Goal: Information Seeking & Learning: Learn about a topic

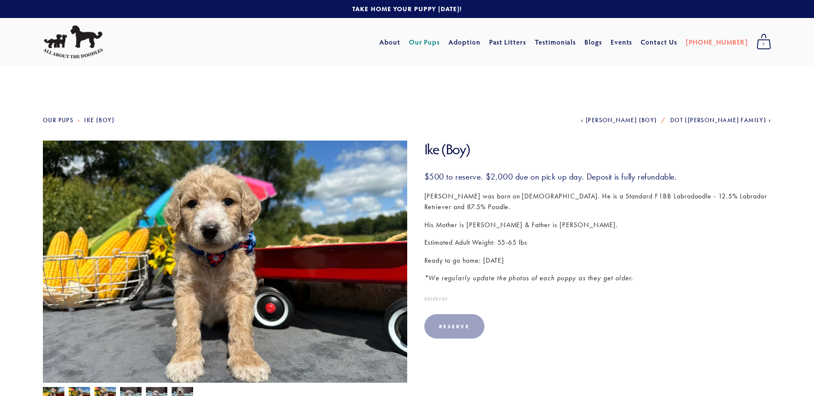
click at [415, 11] on link at bounding box center [407, 9] width 814 height 18
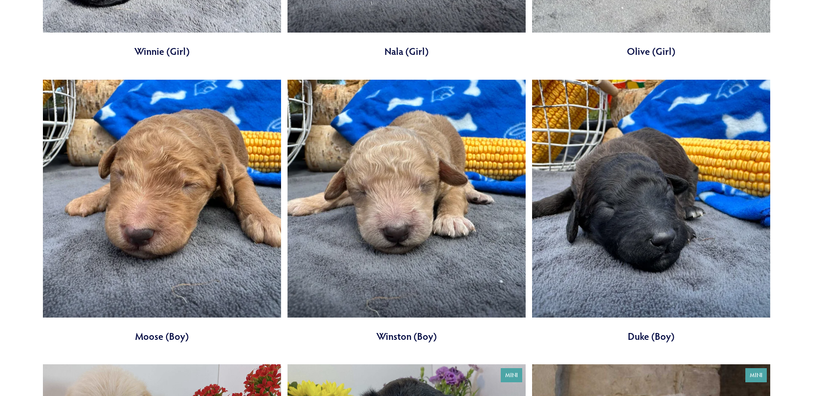
scroll to position [3388, 0]
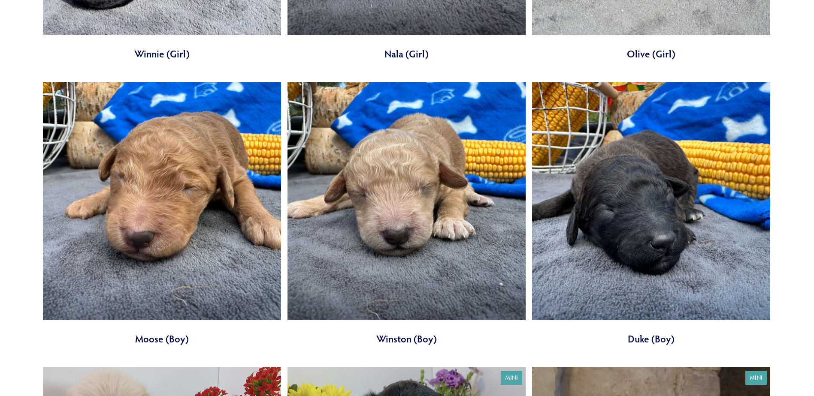
click at [420, 180] on link at bounding box center [406, 214] width 238 height 264
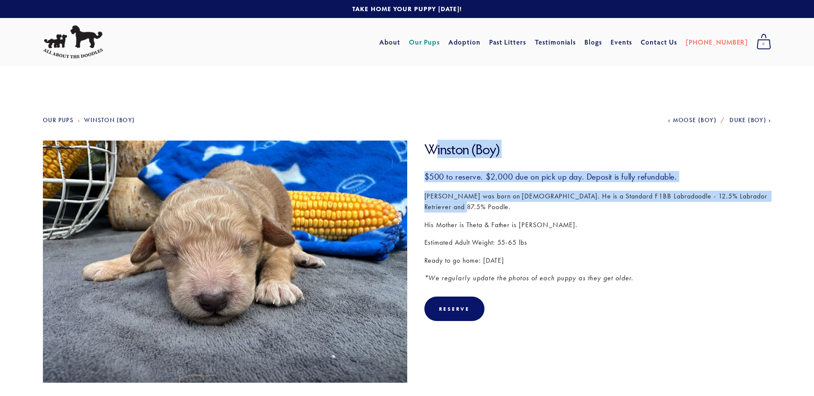
drag, startPoint x: 434, startPoint y: 153, endPoint x: 641, endPoint y: 205, distance: 213.0
click at [641, 205] on section "Winston (Boy) $500.00 $500 to reserve. $2,000 due on pick up day. Deposit is fu…" at bounding box center [589, 237] width 364 height 193
click at [641, 205] on p "Winston was born on August 31st. He is a Standard F1BB Labradoodle - 12.5% Labr…" at bounding box center [597, 202] width 347 height 22
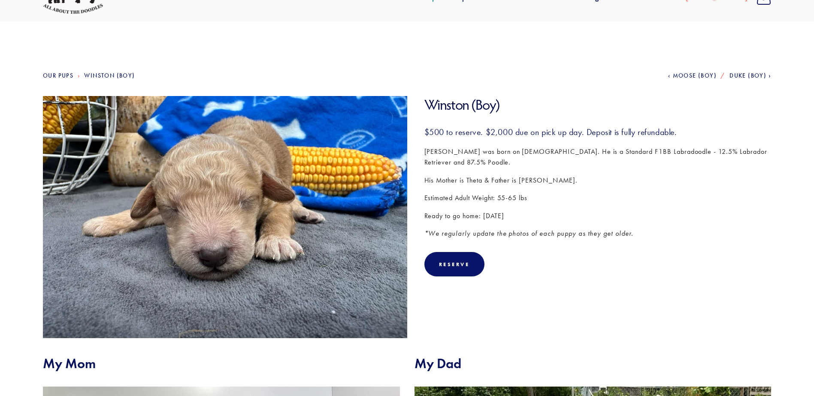
scroll to position [43, 0]
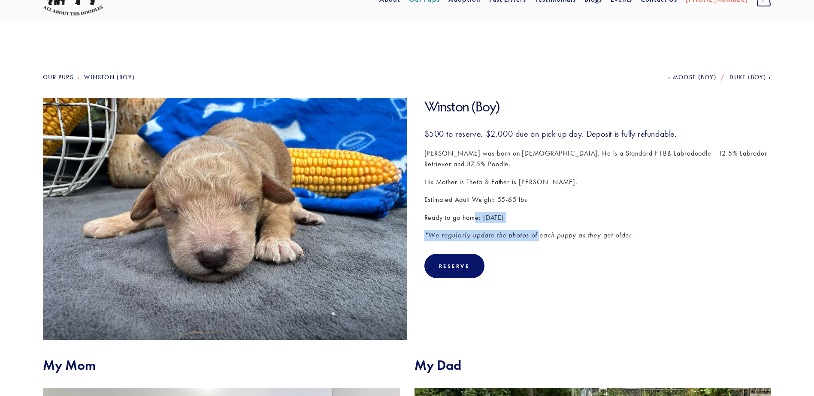
drag, startPoint x: 474, startPoint y: 218, endPoint x: 535, endPoint y: 224, distance: 61.7
click at [535, 224] on div "$500 to reserve. $2,000 due on pick up day. Deposit is fully refundable. Winsto…" at bounding box center [597, 184] width 347 height 113
drag, startPoint x: 535, startPoint y: 224, endPoint x: 542, endPoint y: 228, distance: 7.3
click at [535, 224] on div "$500 to reserve. $2,000 due on pick up day. Deposit is fully refundable. Winsto…" at bounding box center [597, 184] width 347 height 113
drag, startPoint x: 587, startPoint y: 239, endPoint x: 696, endPoint y: 202, distance: 115.6
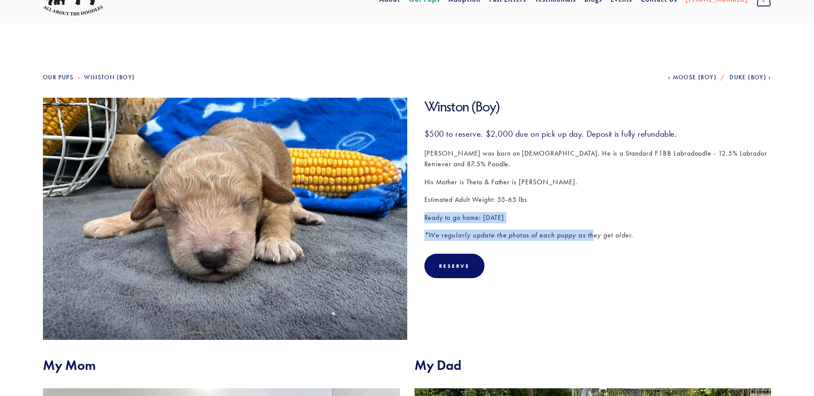
click at [696, 202] on div "$500 to reserve. $2,000 due on pick up day. Deposit is fully refundable. Winsto…" at bounding box center [597, 184] width 347 height 113
click at [696, 201] on p "Estimated Adult Weight: 55-65 lbs" at bounding box center [597, 199] width 347 height 11
click at [102, 185] on img at bounding box center [225, 218] width 364 height 273
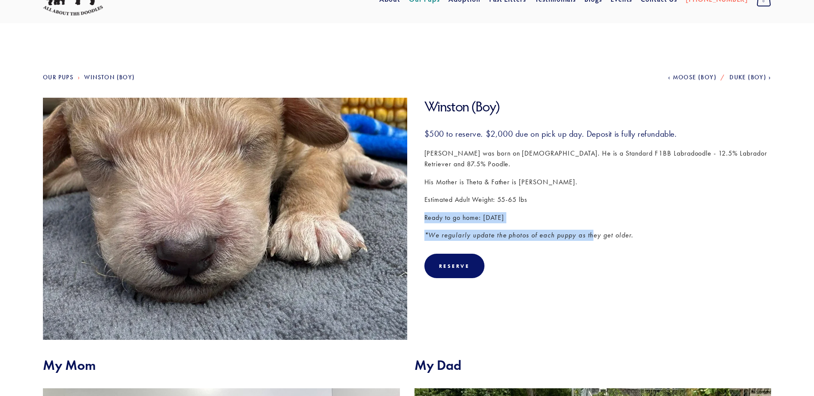
click at [241, 262] on img at bounding box center [225, 218] width 364 height 273
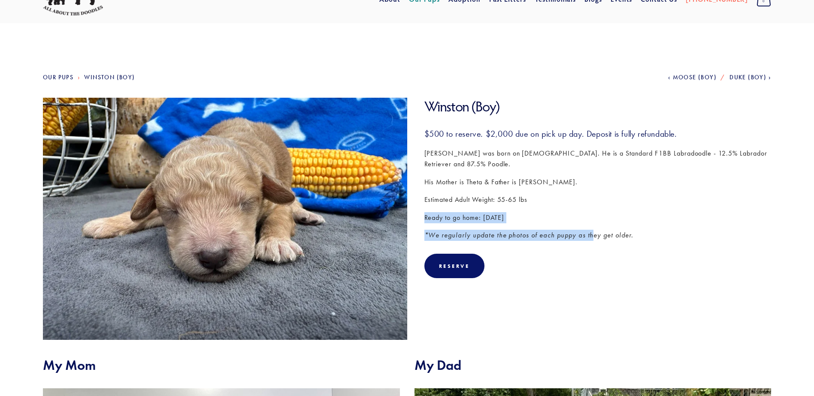
click at [178, 230] on img at bounding box center [225, 218] width 364 height 273
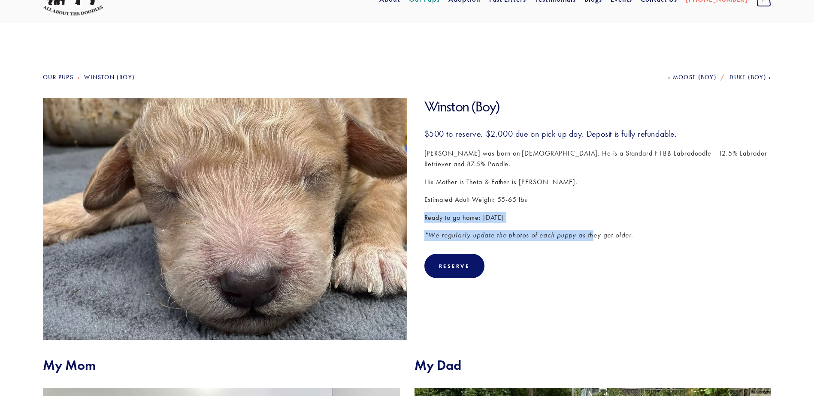
click at [178, 230] on img at bounding box center [225, 218] width 364 height 273
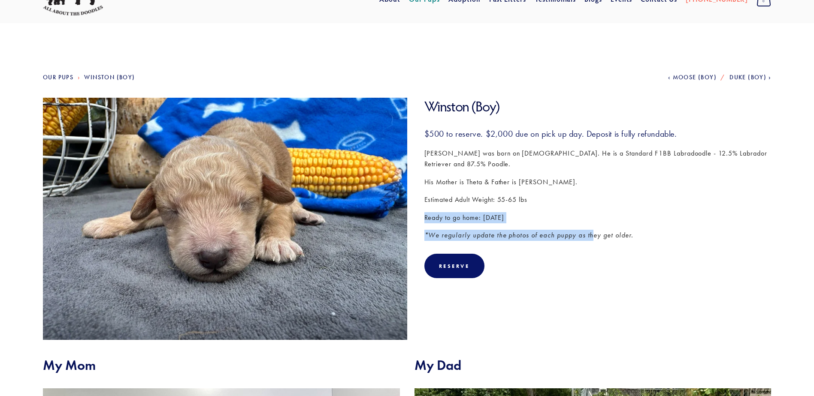
click at [141, 205] on img at bounding box center [225, 218] width 364 height 273
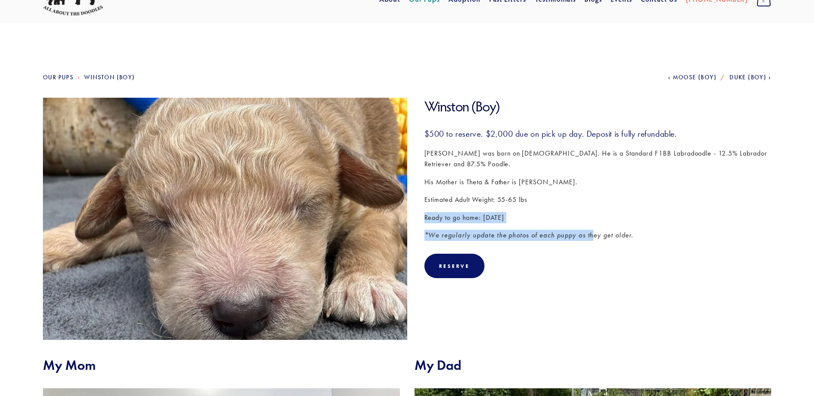
click at [186, 201] on img at bounding box center [225, 218] width 364 height 273
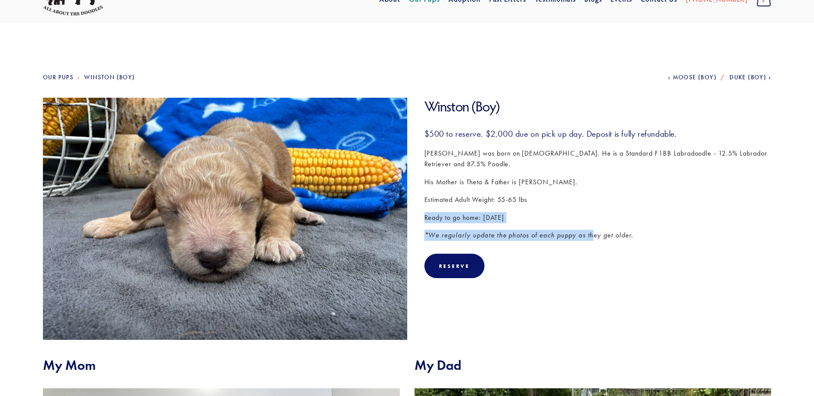
click at [202, 175] on img at bounding box center [225, 218] width 364 height 273
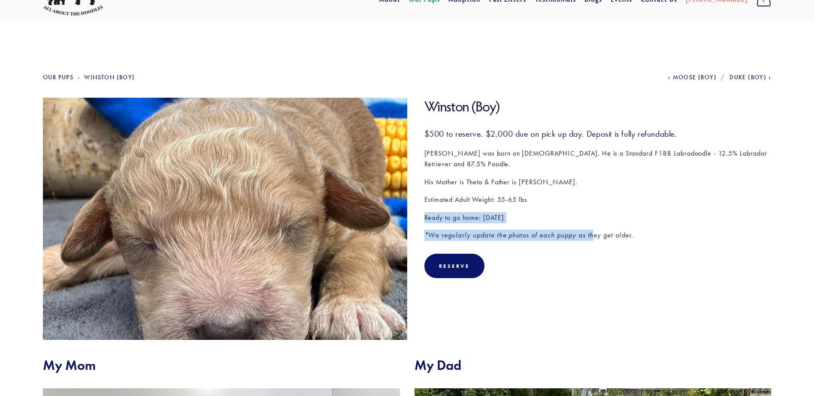
click at [199, 178] on img at bounding box center [225, 218] width 364 height 273
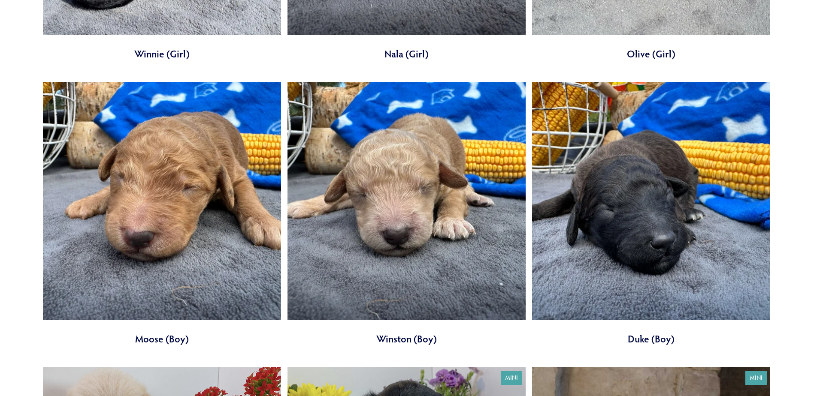
click at [144, 172] on link at bounding box center [162, 214] width 238 height 264
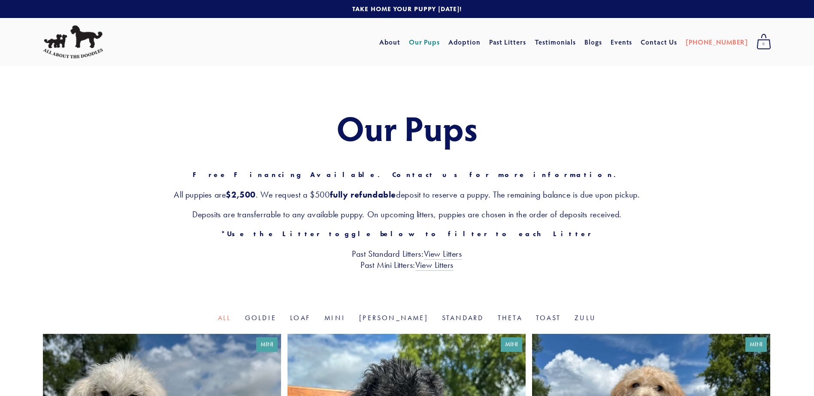
click at [80, 43] on img at bounding box center [73, 41] width 60 height 33
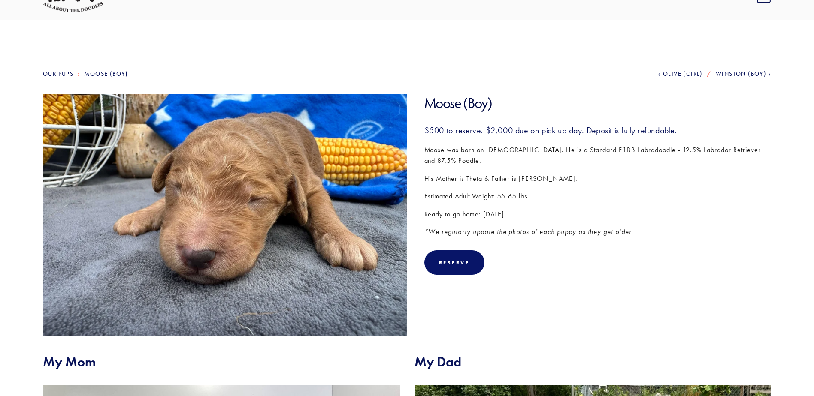
scroll to position [43, 0]
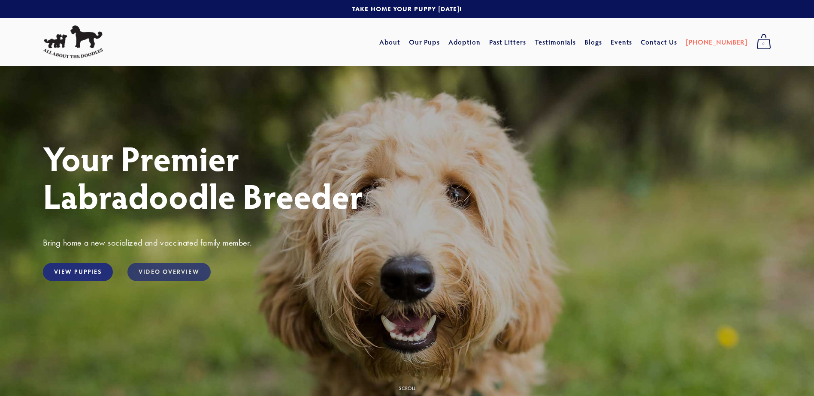
click at [187, 277] on link "Video Overview" at bounding box center [168, 272] width 83 height 18
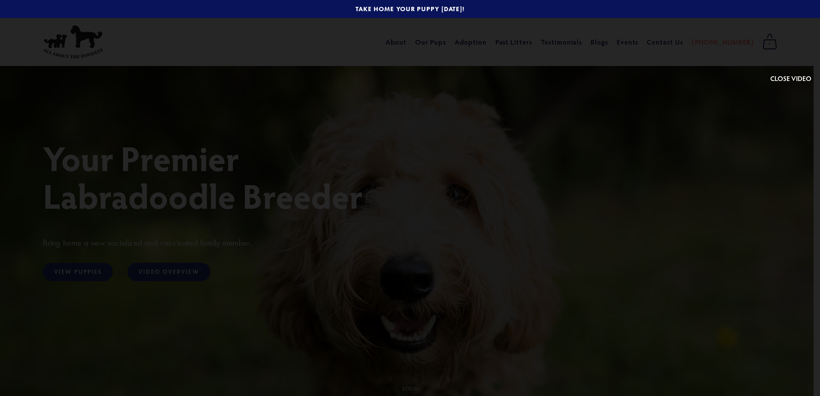
click at [787, 80] on button at bounding box center [790, 46] width 41 height 75
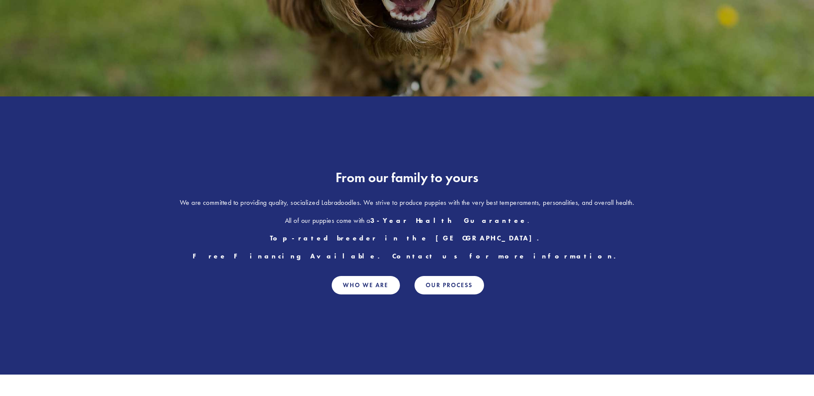
scroll to position [343, 0]
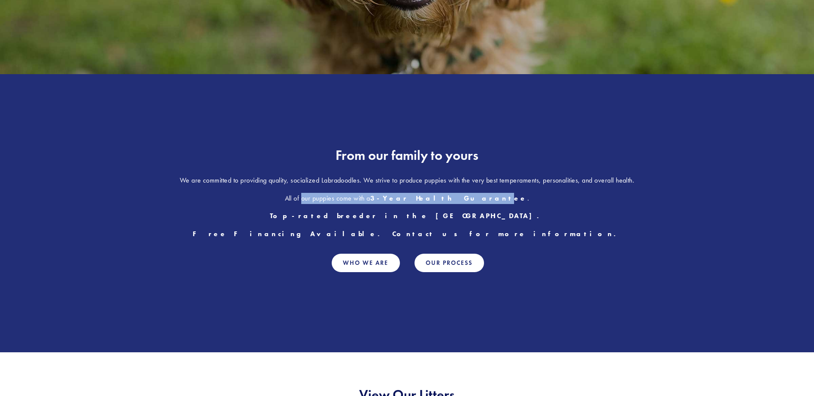
drag, startPoint x: 337, startPoint y: 200, endPoint x: 485, endPoint y: 195, distance: 148.9
click at [485, 195] on p "All of our puppies come with a 3-Year Health Guarantee ." at bounding box center [407, 198] width 728 height 11
click at [485, 195] on strong "3-Year Health Guarantee" at bounding box center [448, 198] width 157 height 8
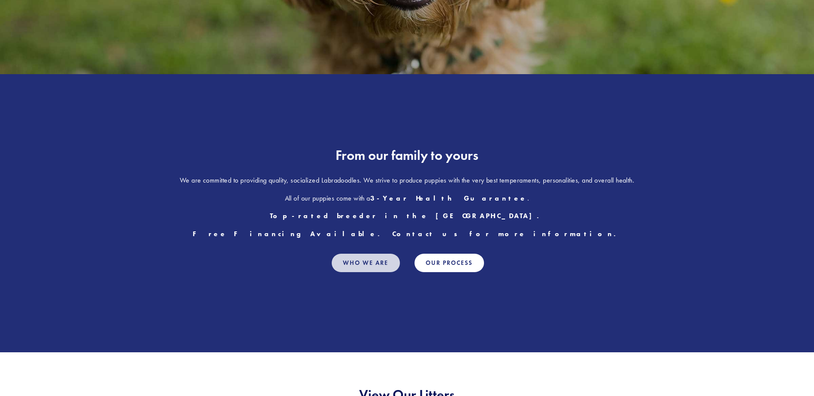
click at [380, 262] on link "Who We Are" at bounding box center [366, 263] width 68 height 18
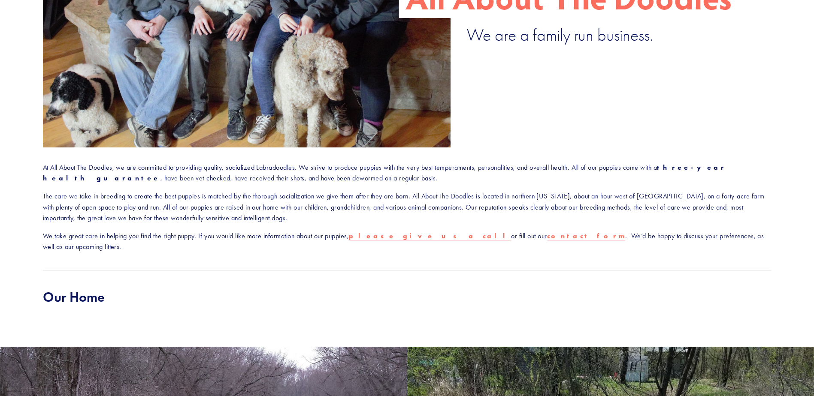
scroll to position [257, 0]
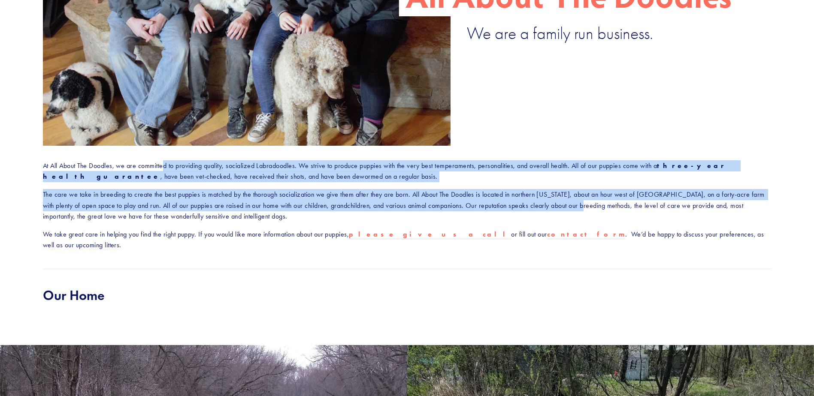
drag, startPoint x: 164, startPoint y: 169, endPoint x: 573, endPoint y: 210, distance: 411.2
click at [573, 210] on div "At All About The Doodles, we are committed to providing quality, socialized Lab…" at bounding box center [407, 205] width 728 height 90
drag, startPoint x: 573, startPoint y: 210, endPoint x: 568, endPoint y: 210, distance: 5.2
click at [568, 210] on p "The care we take in breeding to create the best puppies is matched by the thoro…" at bounding box center [407, 205] width 728 height 33
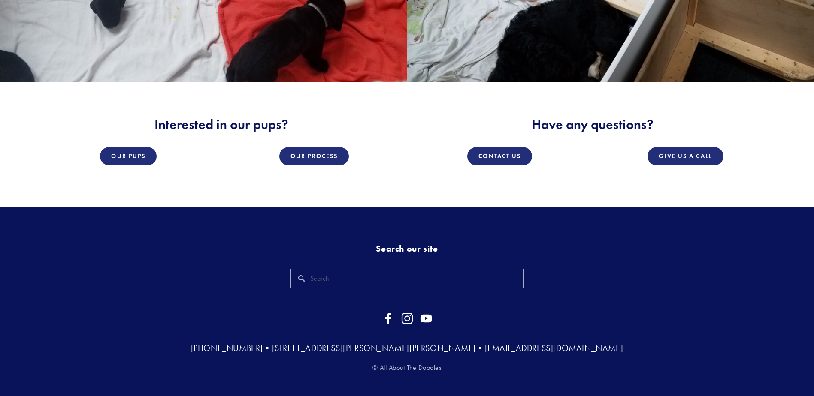
scroll to position [1539, 0]
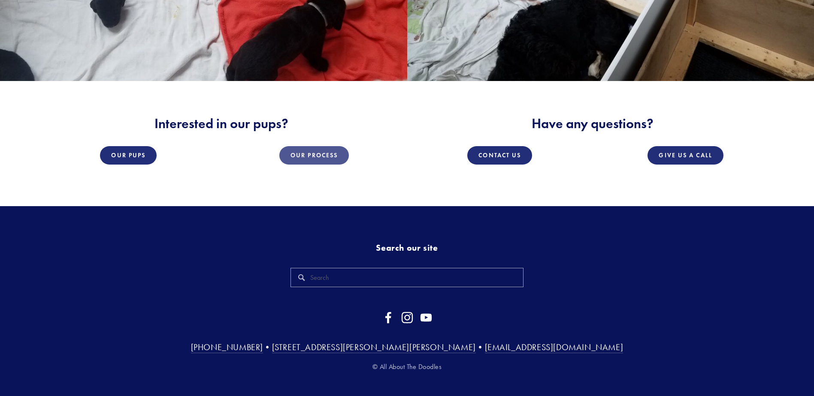
click at [320, 146] on link "Our Process" at bounding box center [313, 155] width 69 height 18
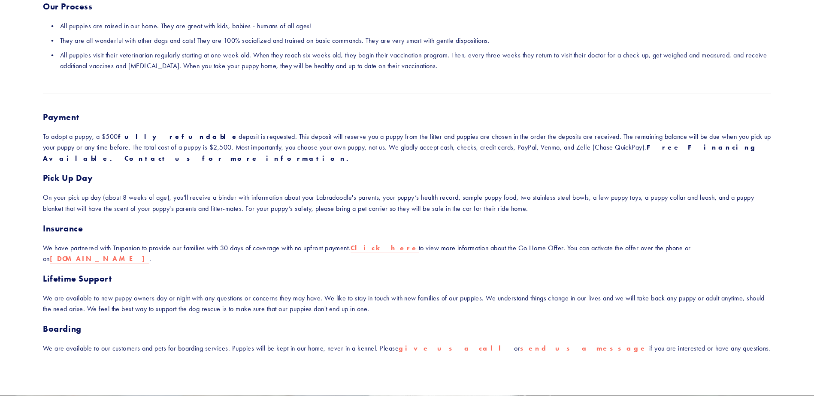
scroll to position [172, 0]
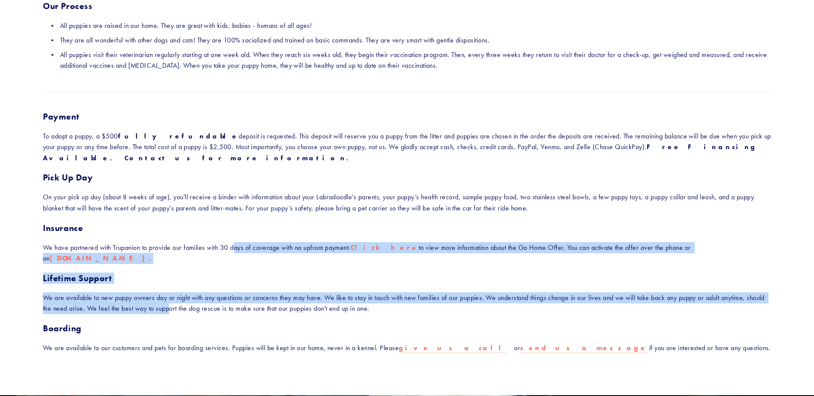
drag, startPoint x: 189, startPoint y: 296, endPoint x: 235, endPoint y: 248, distance: 66.4
click at [235, 248] on div "Payment To adopt a puppy, a $500 fully refundable deposit is requested. This de…" at bounding box center [407, 232] width 728 height 243
click at [235, 248] on p "We have partnered with Trupanion to provide our families with 30 days of covera…" at bounding box center [407, 253] width 728 height 22
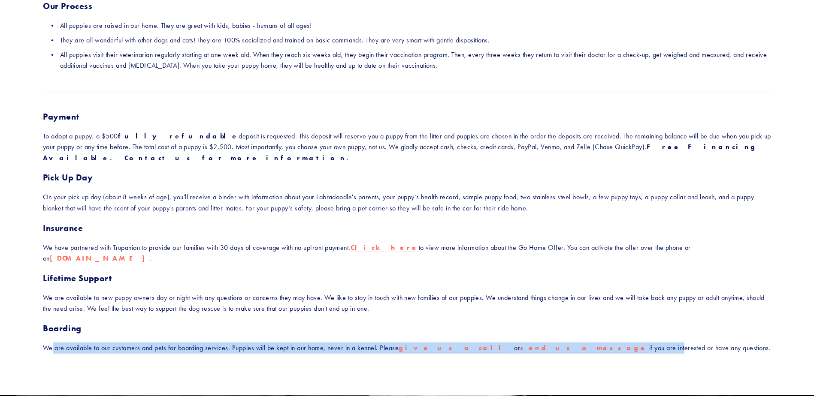
drag, startPoint x: 53, startPoint y: 341, endPoint x: 552, endPoint y: 338, distance: 499.6
click at [552, 343] on p "We are available to our customers and pets for boarding services. Puppies will …" at bounding box center [407, 348] width 728 height 11
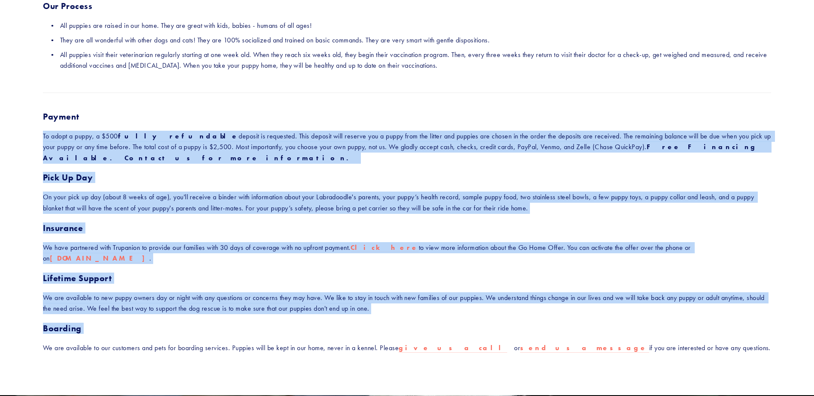
drag, startPoint x: 52, startPoint y: 339, endPoint x: 44, endPoint y: 136, distance: 203.0
click at [44, 136] on div "Payment To adopt a puppy, a $500 fully refundable deposit is requested. This de…" at bounding box center [407, 232] width 728 height 243
click at [44, 136] on p "To adopt a puppy, a $500 fully refundable deposit is requested. This deposit wi…" at bounding box center [407, 147] width 728 height 33
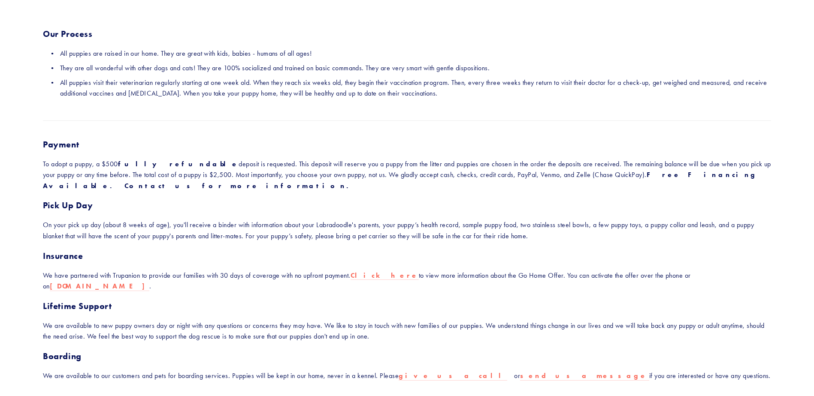
scroll to position [129, 0]
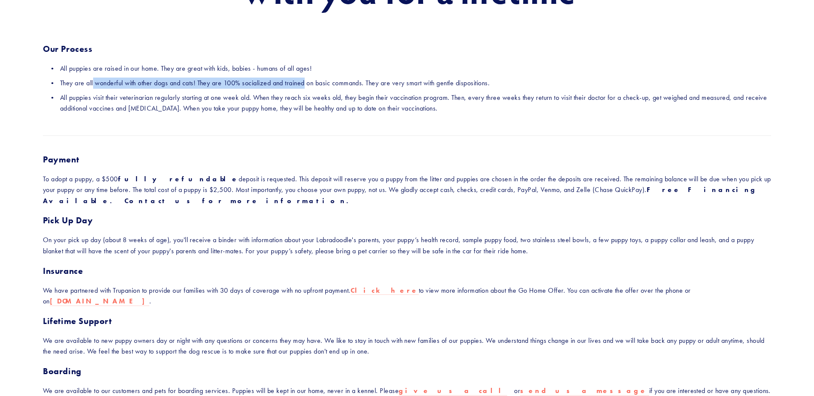
drag, startPoint x: 93, startPoint y: 79, endPoint x: 308, endPoint y: 80, distance: 214.4
click at [308, 80] on p "They are all wonderful with other dogs and cats! They are 100% socialized and t…" at bounding box center [415, 83] width 711 height 11
drag, startPoint x: 108, startPoint y: 85, endPoint x: 497, endPoint y: 80, distance: 389.0
click at [497, 80] on p "They are all wonderful with other dogs and cats! They are 100% socialized and t…" at bounding box center [415, 83] width 711 height 11
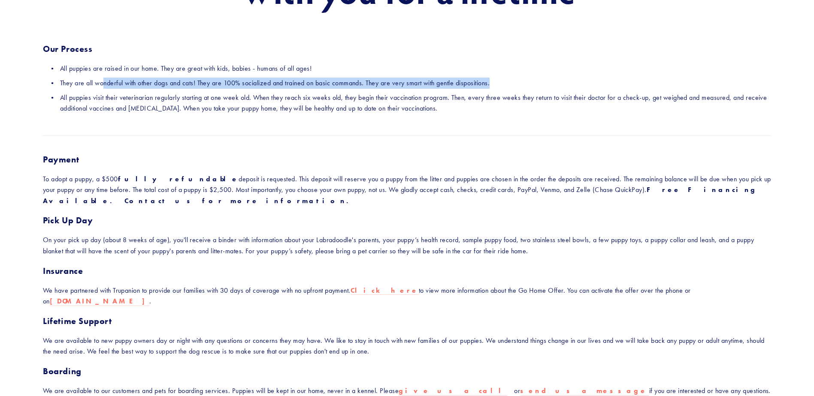
drag, startPoint x: 497, startPoint y: 80, endPoint x: 420, endPoint y: 66, distance: 77.9
click at [497, 80] on p "They are all wonderful with other dogs and cats! They are 100% socialized and t…" at bounding box center [415, 83] width 711 height 11
drag, startPoint x: 235, startPoint y: 79, endPoint x: 432, endPoint y: 81, distance: 196.4
click at [432, 81] on p "They are all wonderful with other dogs and cats! They are 100% socialized and t…" at bounding box center [415, 83] width 711 height 11
drag, startPoint x: 432, startPoint y: 81, endPoint x: 418, endPoint y: 81, distance: 14.2
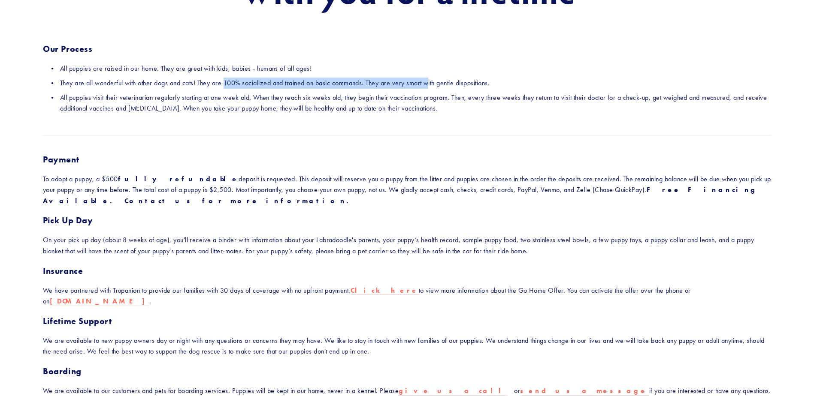
click at [418, 81] on p "They are all wonderful with other dogs and cats! They are 100% socialized and t…" at bounding box center [415, 83] width 711 height 11
drag, startPoint x: 392, startPoint y: 81, endPoint x: 416, endPoint y: 75, distance: 24.2
click at [416, 75] on ul "All puppies are raised in our home. They are great with kids, babies - humans o…" at bounding box center [407, 88] width 728 height 51
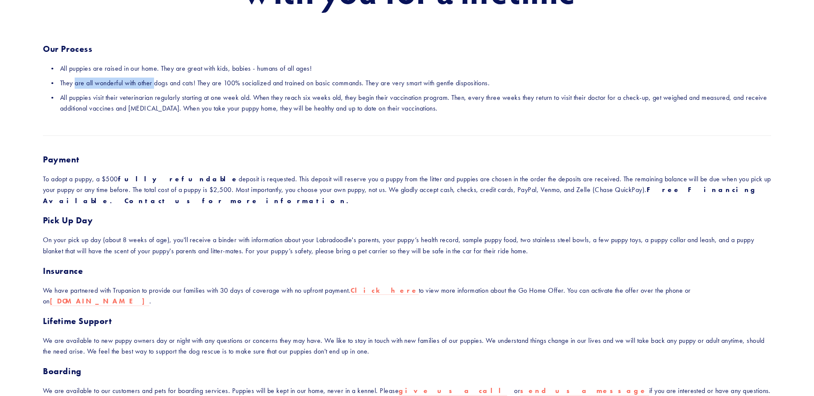
drag, startPoint x: 157, startPoint y: 75, endPoint x: 75, endPoint y: 81, distance: 82.1
click at [75, 81] on ul "All puppies are raised in our home. They are great with kids, babies - humans o…" at bounding box center [407, 88] width 728 height 51
click at [73, 81] on p "They are all wonderful with other dogs and cats! They are 100% socialized and t…" at bounding box center [415, 83] width 711 height 11
drag, startPoint x: 56, startPoint y: 66, endPoint x: 126, endPoint y: 69, distance: 69.5
click at [126, 69] on p "All puppies are raised in our home. They are great with kids, babies - humans o…" at bounding box center [415, 68] width 711 height 11
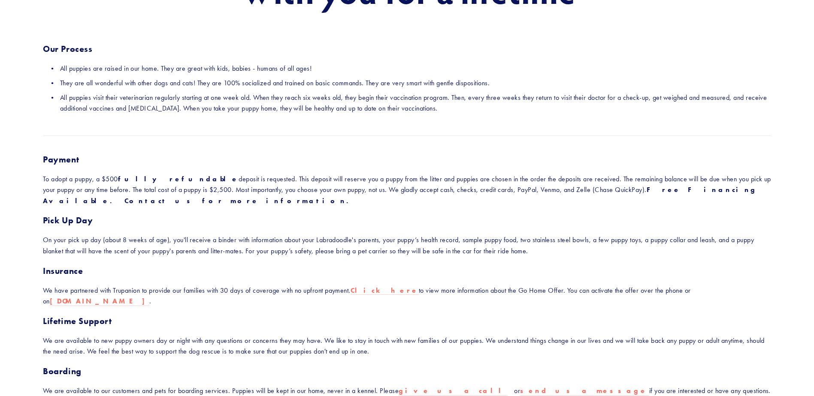
drag, startPoint x: 126, startPoint y: 69, endPoint x: 132, endPoint y: 77, distance: 10.0
click at [130, 70] on p "All puppies are raised in our home. They are great with kids, babies - humans o…" at bounding box center [415, 68] width 711 height 11
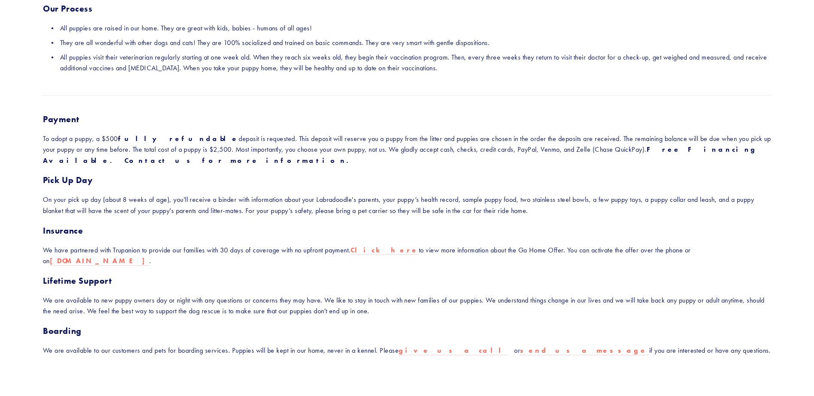
scroll to position [0, 0]
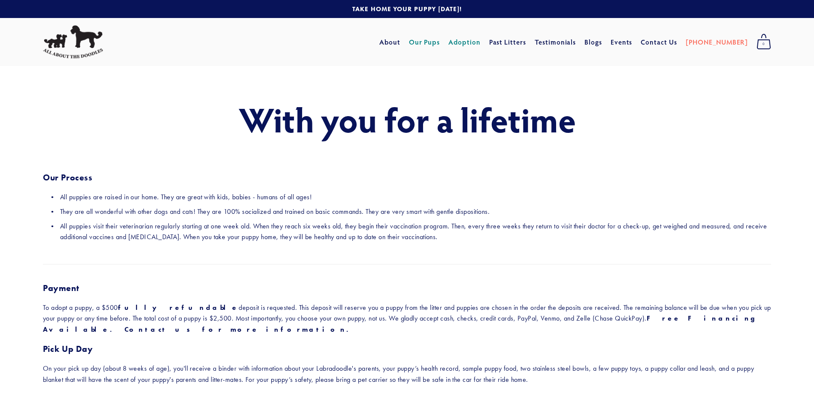
click at [440, 43] on link "Our Pups" at bounding box center [424, 41] width 31 height 15
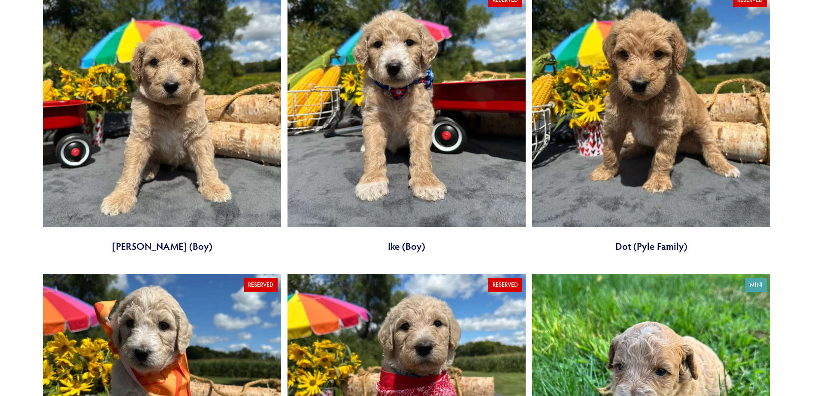
scroll to position [1115, 0]
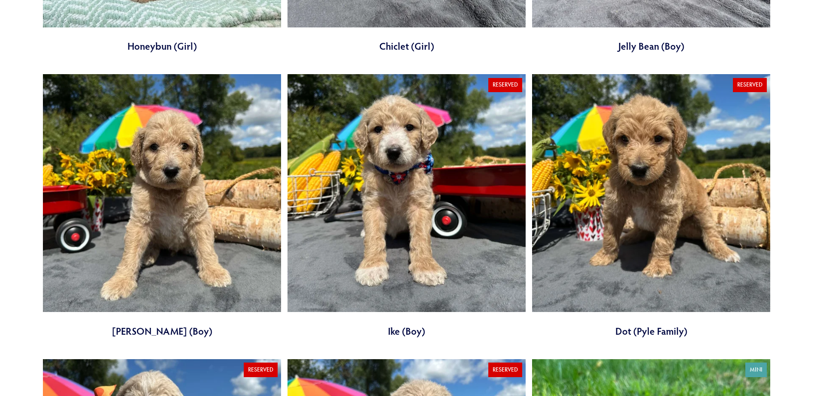
click at [455, 194] on link at bounding box center [406, 206] width 238 height 264
click at [425, 227] on link at bounding box center [406, 206] width 238 height 264
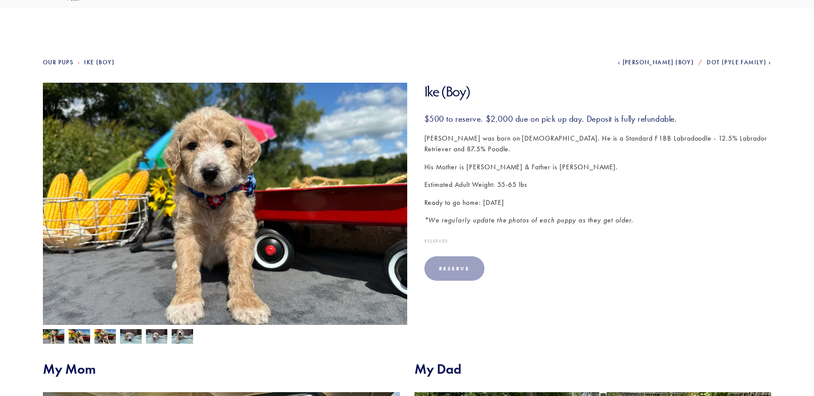
scroll to position [129, 0]
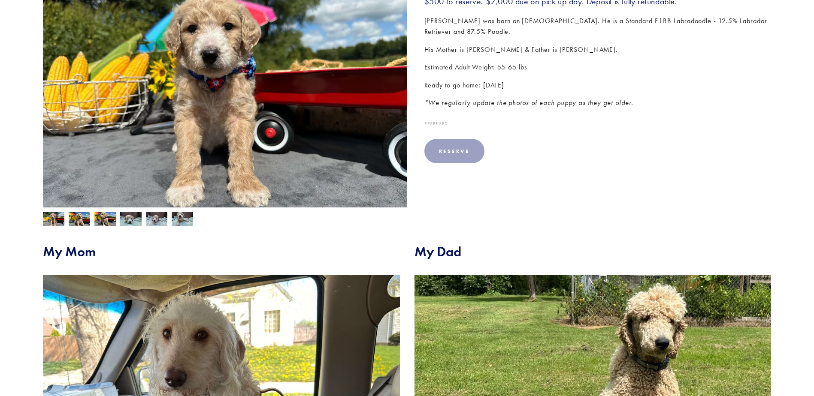
scroll to position [257, 0]
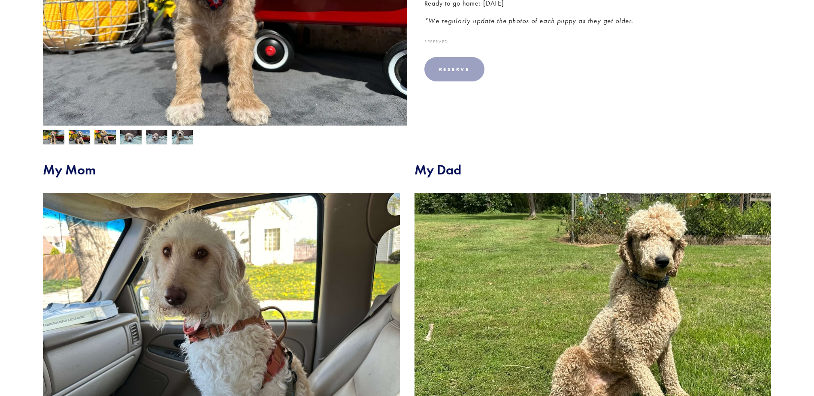
click at [176, 142] on img at bounding box center [182, 138] width 21 height 16
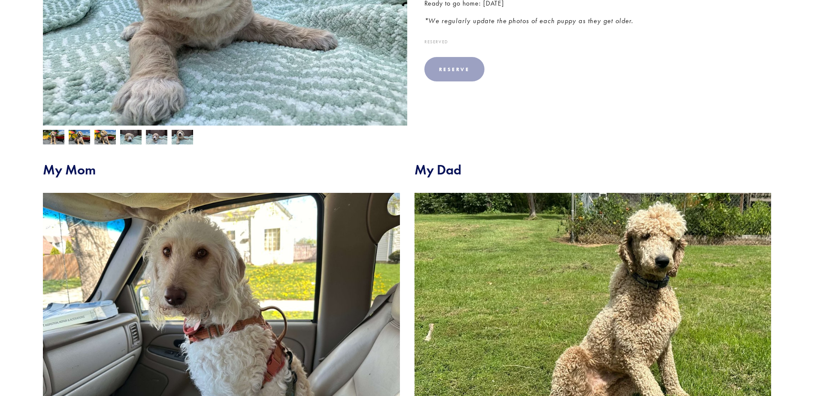
click at [175, 138] on img at bounding box center [182, 138] width 21 height 16
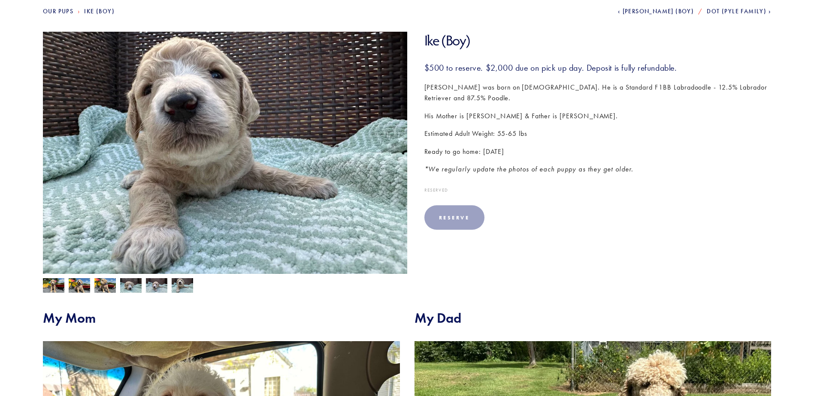
scroll to position [86, 0]
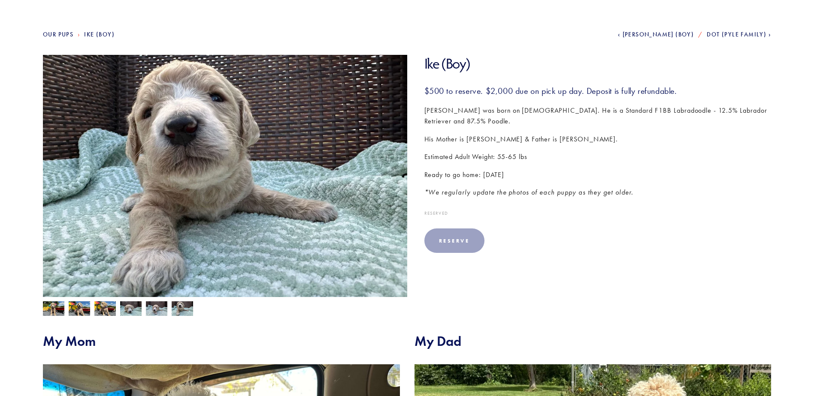
click at [154, 306] on img at bounding box center [156, 309] width 21 height 16
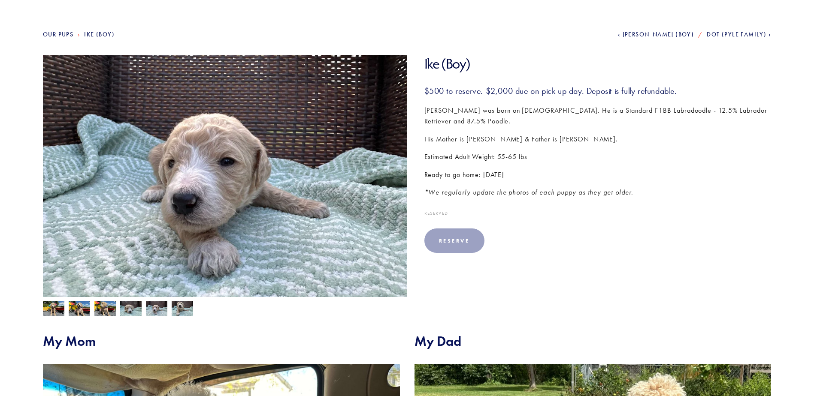
click at [126, 310] on img at bounding box center [130, 309] width 21 height 16
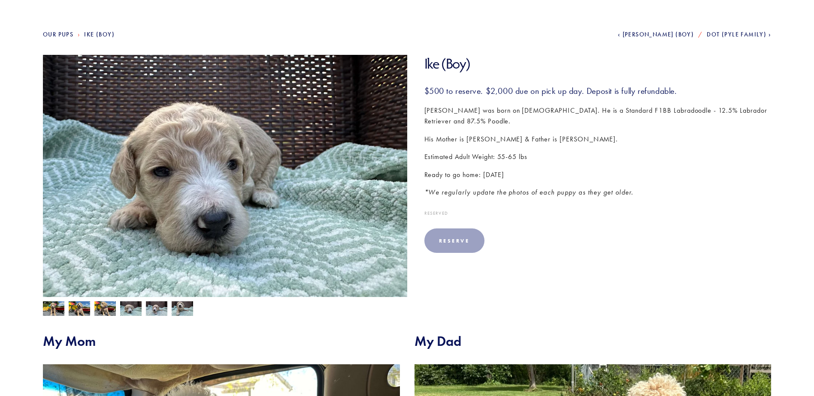
click at [99, 310] on img at bounding box center [104, 309] width 21 height 16
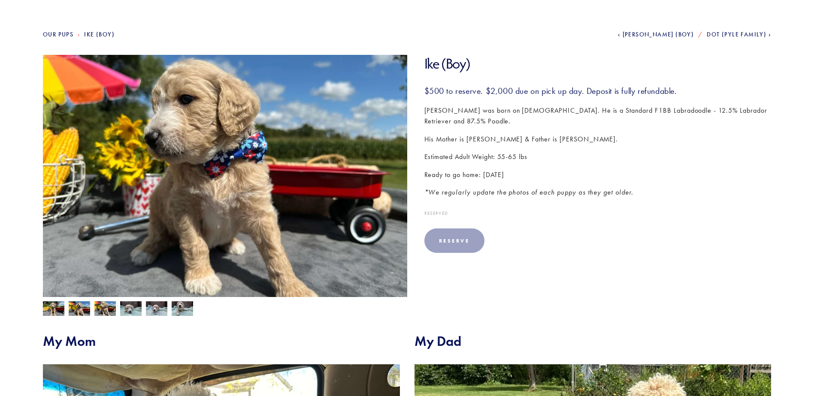
click at [66, 308] on div at bounding box center [223, 306] width 368 height 19
click at [109, 311] on img at bounding box center [104, 309] width 21 height 16
click at [69, 305] on img at bounding box center [79, 309] width 21 height 16
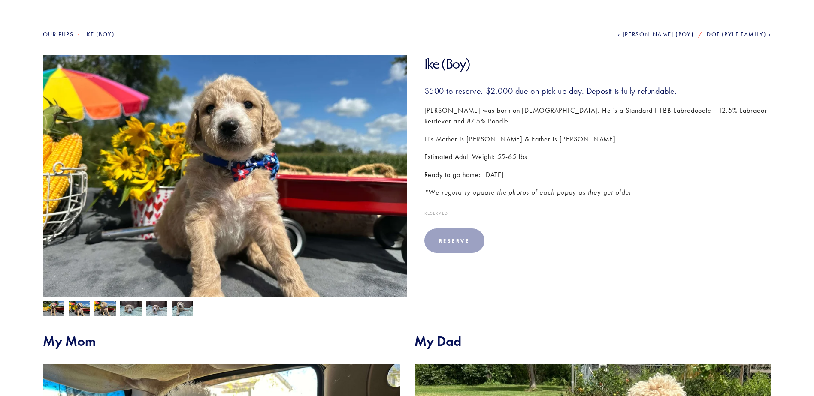
click at [40, 308] on div at bounding box center [223, 306] width 368 height 19
click at [47, 305] on img at bounding box center [53, 309] width 21 height 16
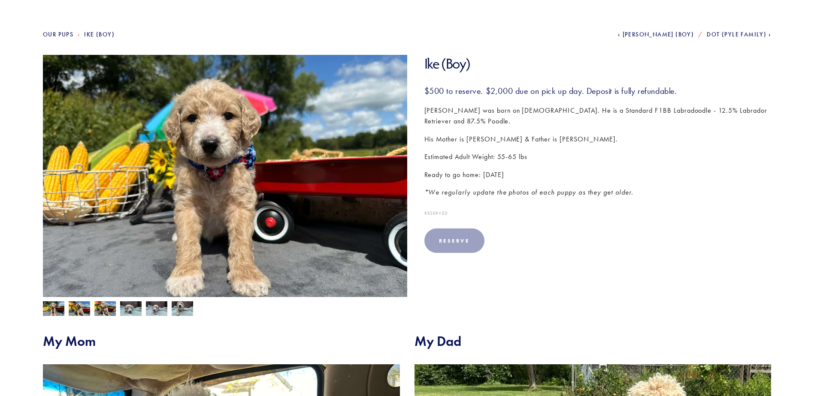
click at [552, 87] on h3 "$500 to reserve. $2,000 due on pick up day. Deposit is fully refundable." at bounding box center [597, 90] width 347 height 11
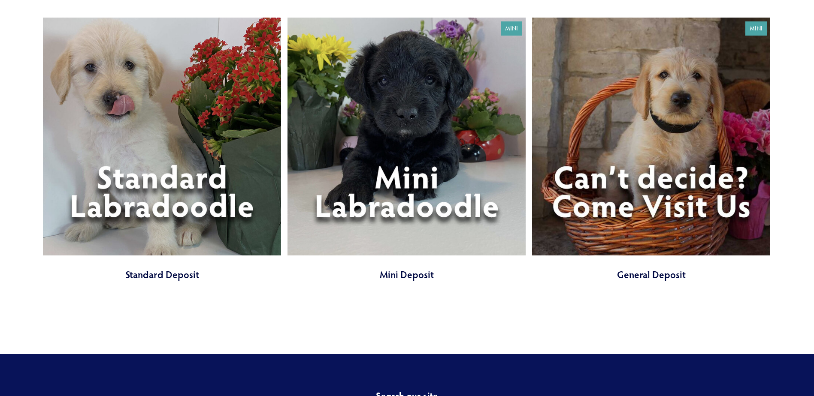
scroll to position [3774, 0]
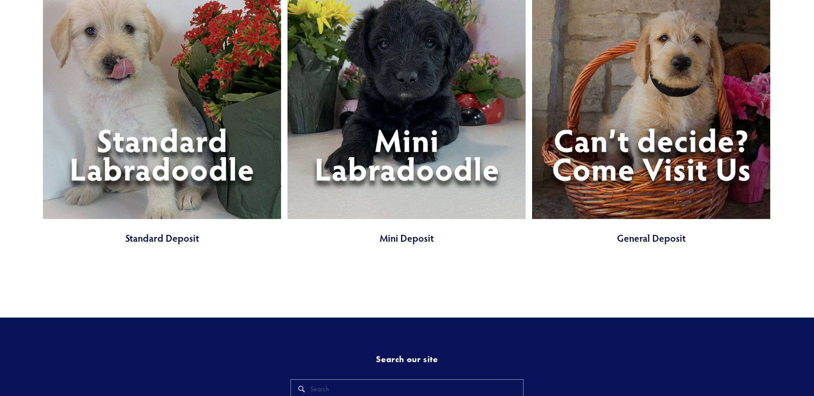
click at [633, 161] on link at bounding box center [651, 113] width 238 height 264
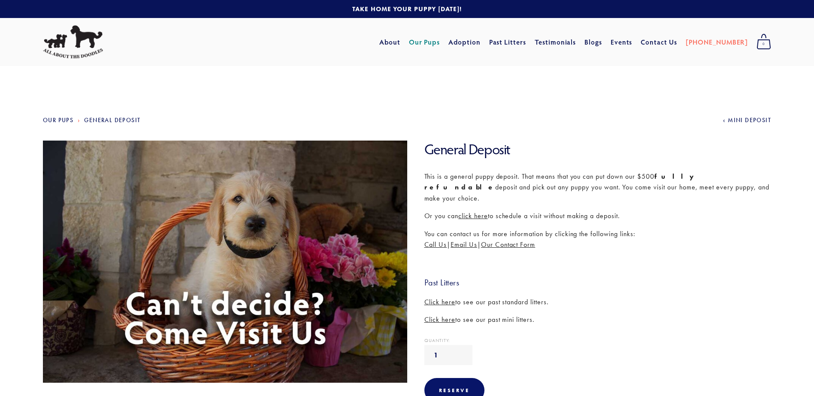
drag, startPoint x: 494, startPoint y: 290, endPoint x: 556, endPoint y: 291, distance: 62.6
click at [556, 297] on p "Click here to see our past standard litters." at bounding box center [597, 302] width 347 height 11
click at [166, 280] on img at bounding box center [224, 262] width 375 height 243
click at [58, 121] on link "Our Pups" at bounding box center [58, 120] width 30 height 7
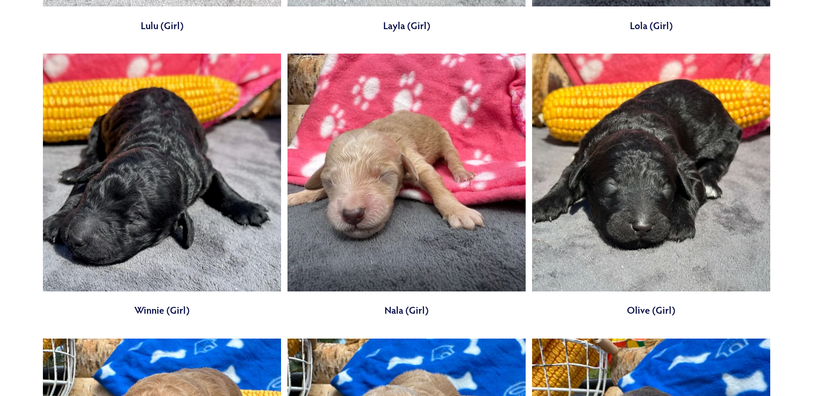
scroll to position [3131, 0]
